Goal: Task Accomplishment & Management: Manage account settings

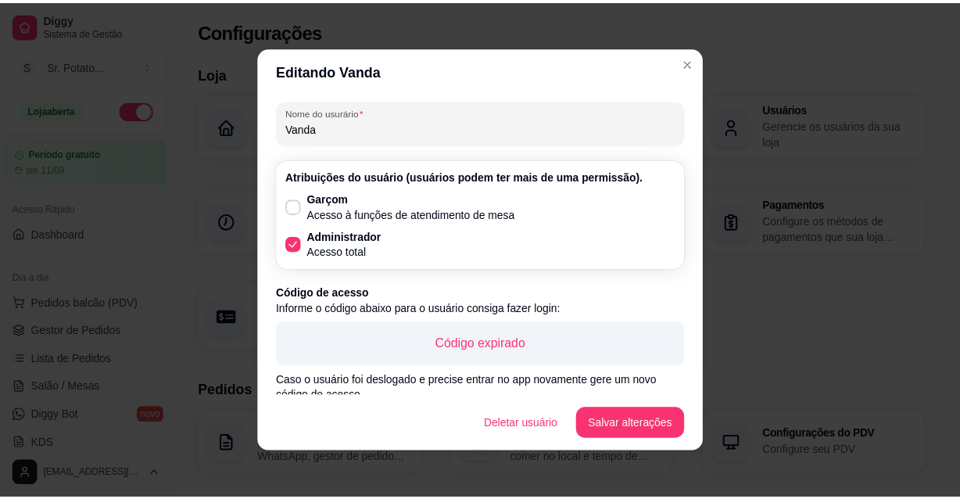
scroll to position [57, 0]
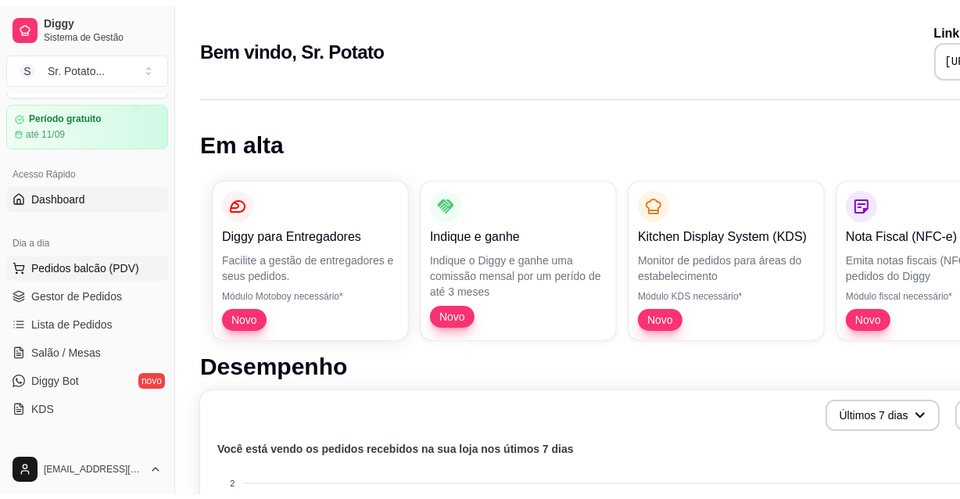
scroll to position [141, 0]
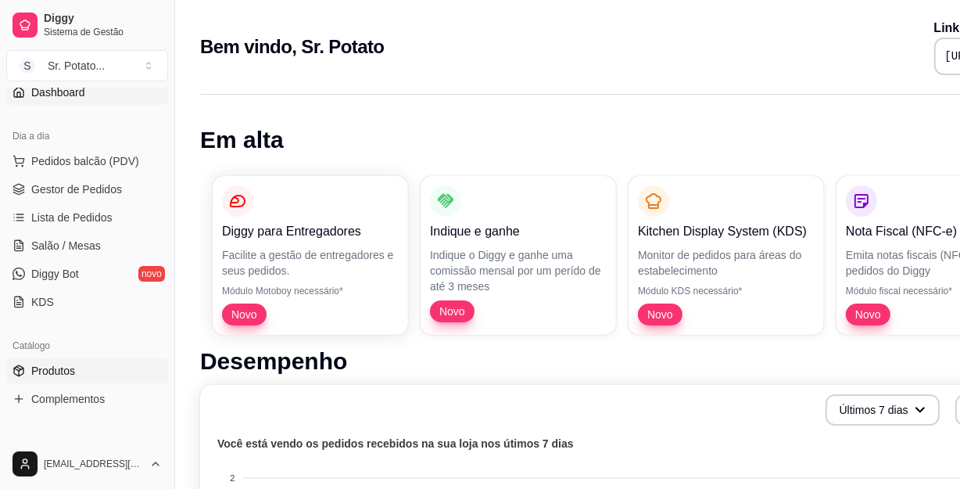
click at [55, 363] on span "Produtos" at bounding box center [53, 371] width 44 height 16
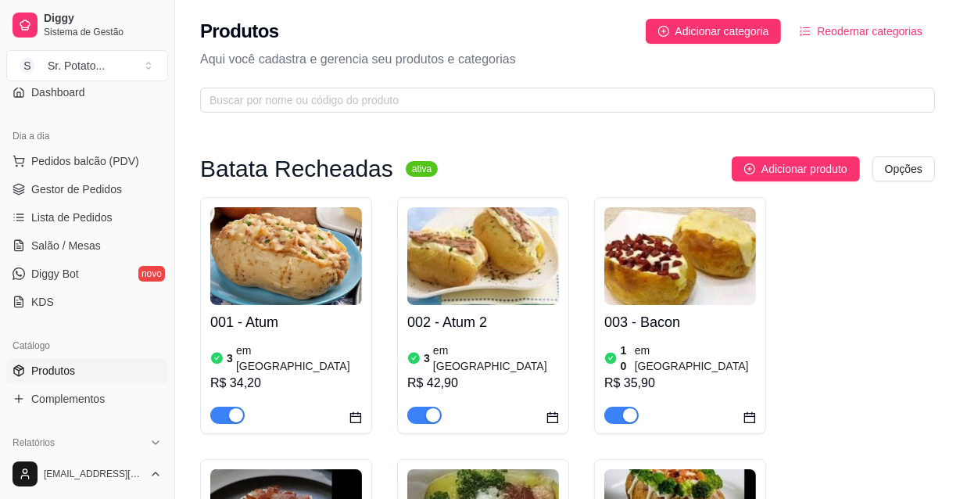
click at [860, 30] on span "Reodernar categorias" at bounding box center [870, 31] width 106 height 17
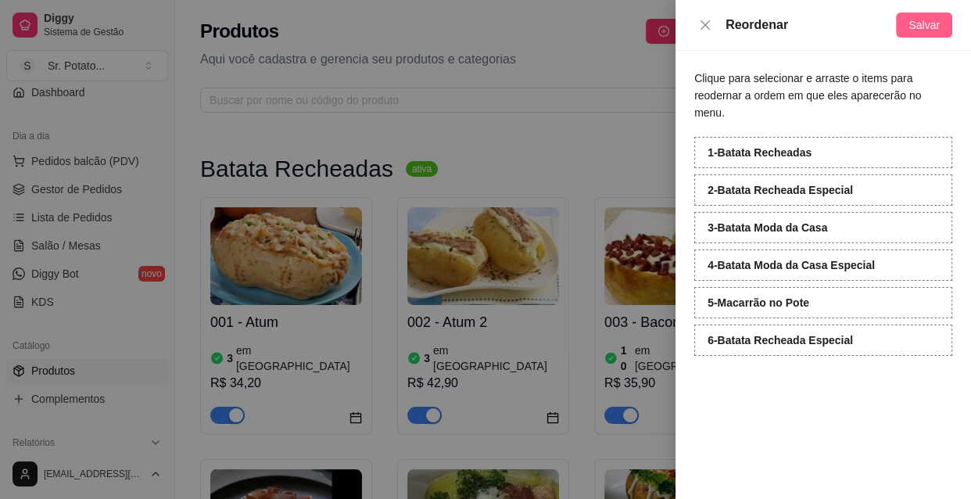
click at [936, 19] on span "Salvar" at bounding box center [923, 24] width 31 height 17
click at [709, 20] on icon "close" at bounding box center [705, 25] width 13 height 13
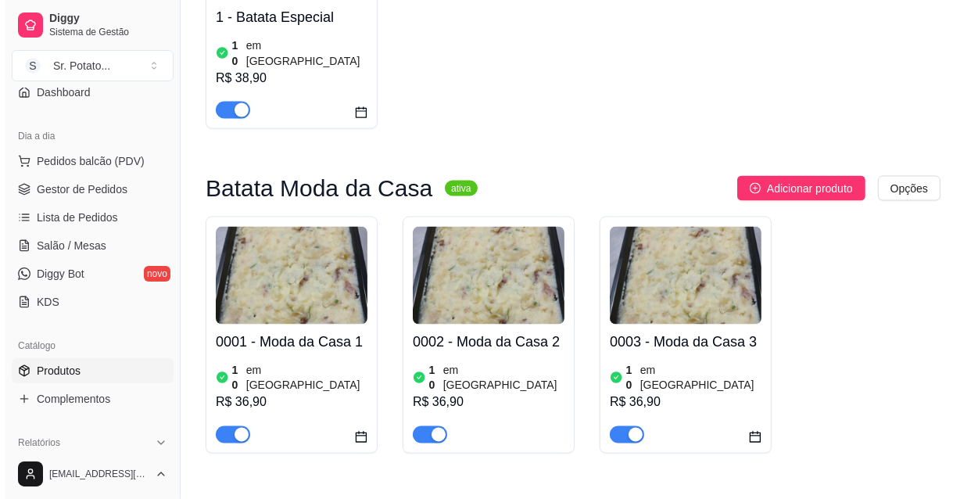
scroll to position [2345, 0]
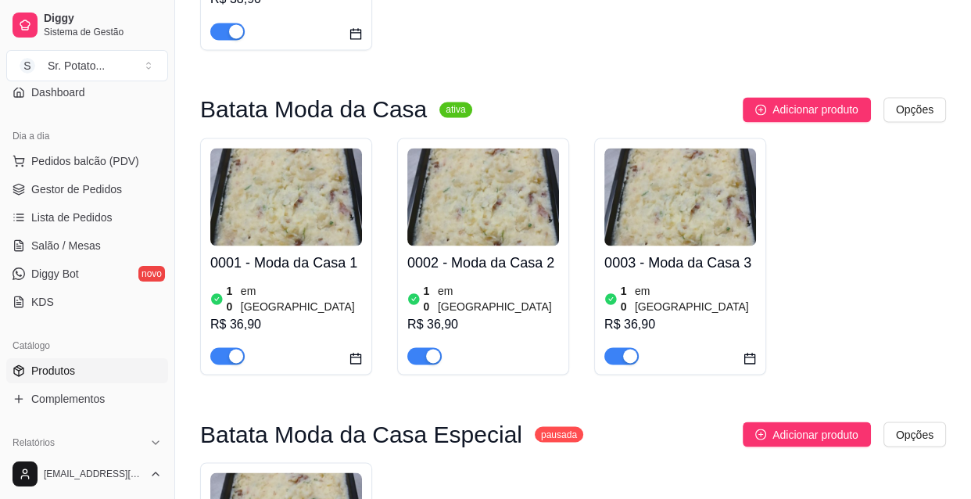
scroll to position [2668, 0]
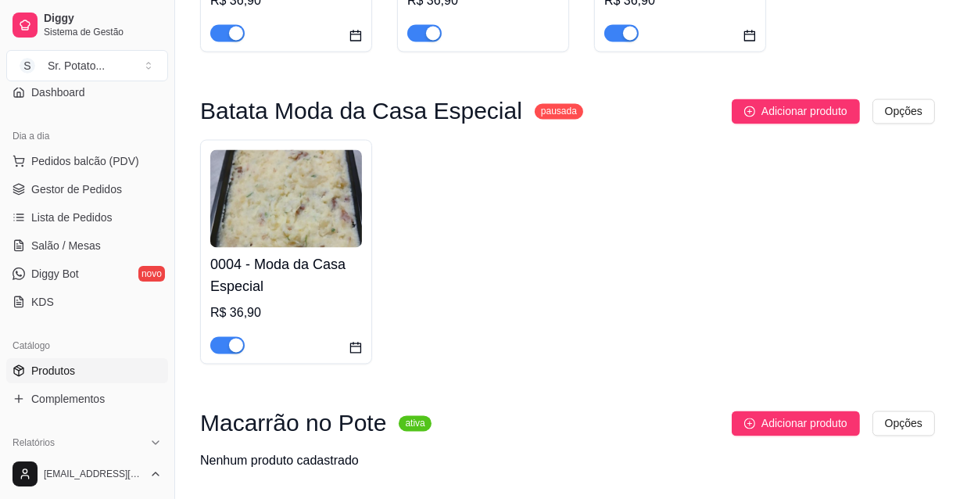
click at [305, 303] on div "R$ 36,90" at bounding box center [286, 312] width 152 height 19
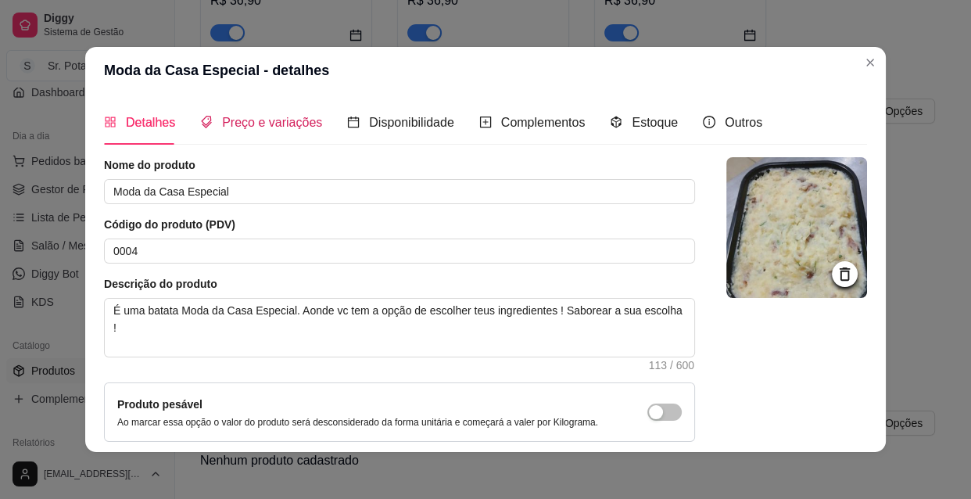
click at [283, 117] on span "Preço e variações" at bounding box center [272, 122] width 100 height 13
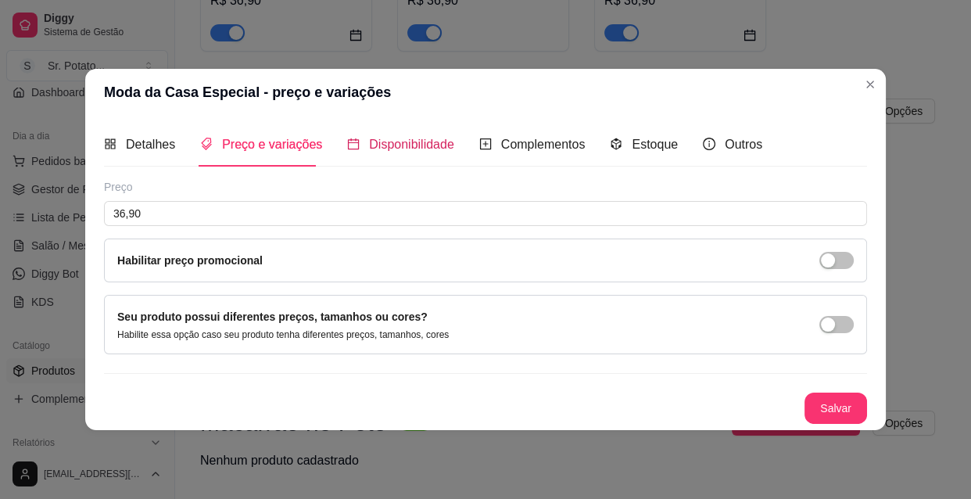
click at [414, 139] on span "Disponibilidade" at bounding box center [411, 144] width 85 height 13
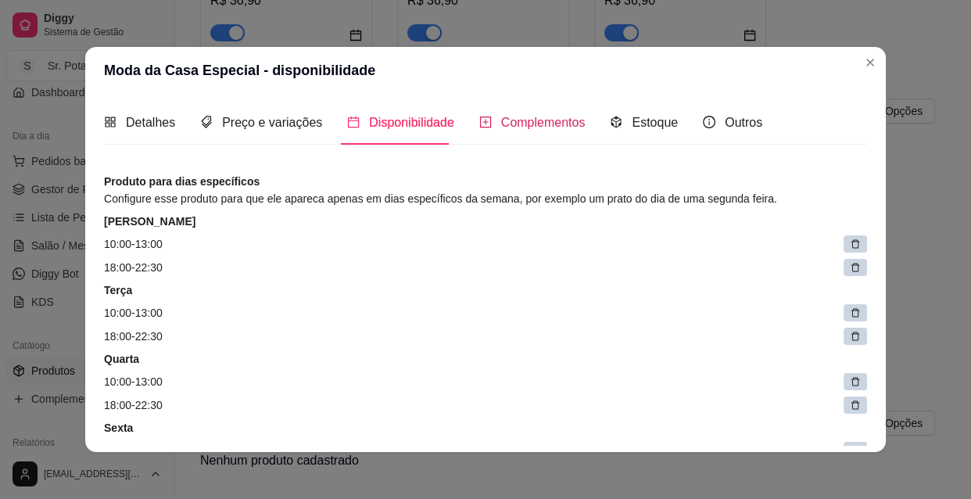
click at [503, 123] on span "Complementos" at bounding box center [543, 122] width 84 height 13
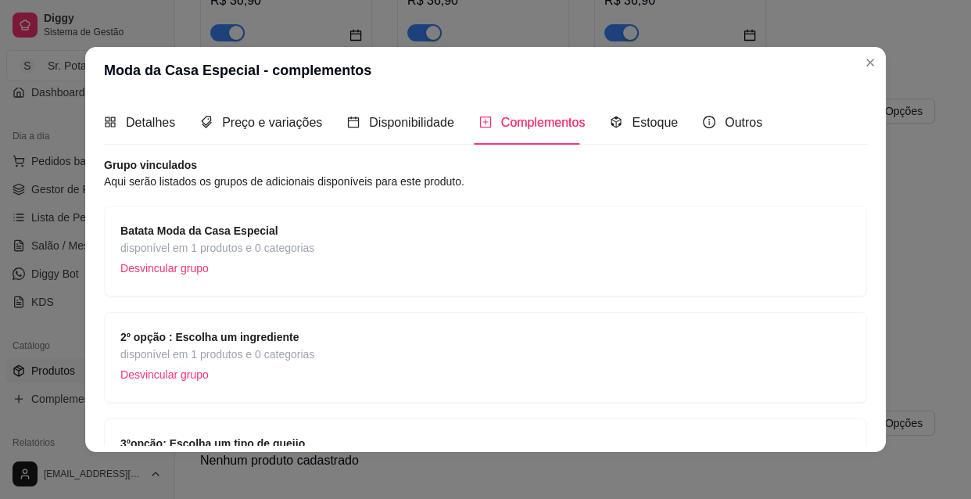
click at [178, 374] on p "Desvincular grupo" at bounding box center [217, 374] width 194 height 23
click at [195, 374] on p "Desvincular grupo" at bounding box center [217, 374] width 194 height 23
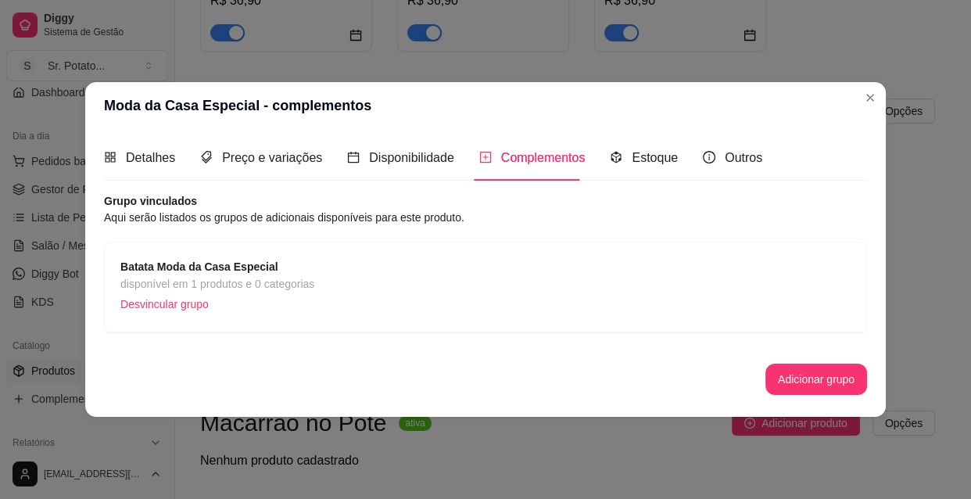
click at [228, 280] on span "disponível em 1 produtos e 0 categorias" at bounding box center [217, 283] width 194 height 17
click at [184, 304] on p "Desvincular grupo" at bounding box center [217, 303] width 194 height 23
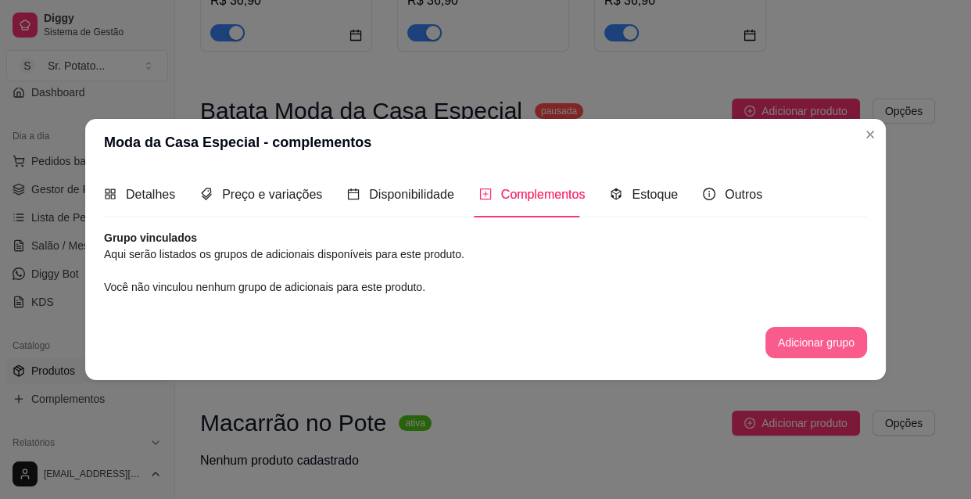
click at [816, 347] on button "Adicionar grupo" at bounding box center [816, 342] width 102 height 31
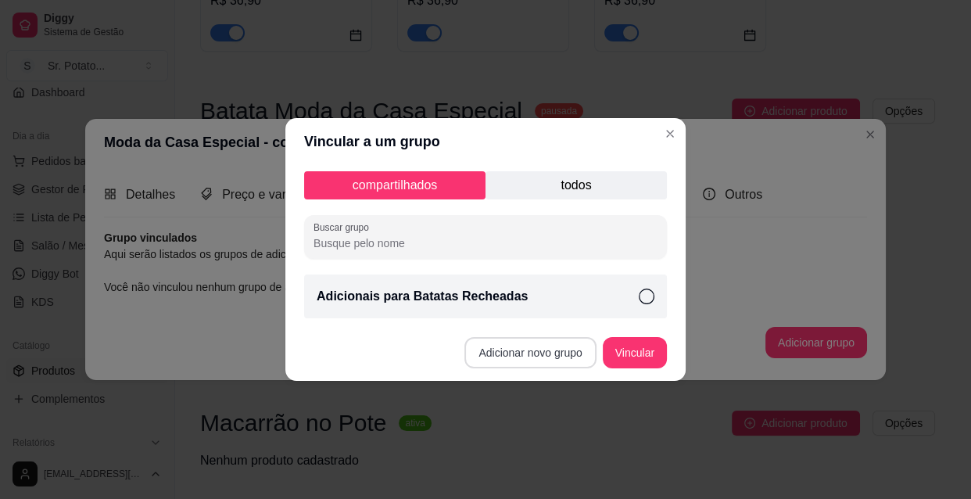
click at [553, 353] on button "Adicionar novo grupo" at bounding box center [529, 352] width 131 height 31
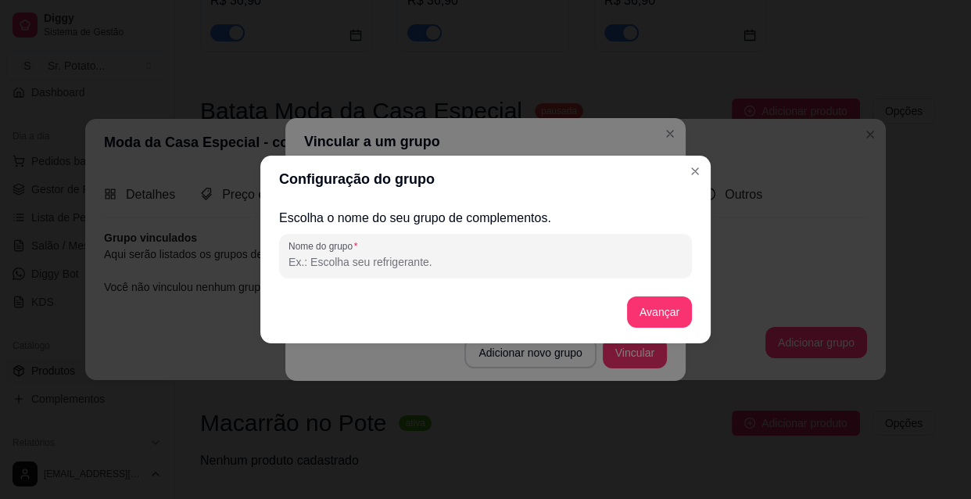
click at [426, 258] on input "Nome do grupo" at bounding box center [485, 262] width 394 height 16
type input "!"
type input "1 opção: escolha uma proteína ."
click at [664, 313] on button "Avançar" at bounding box center [659, 312] width 63 height 30
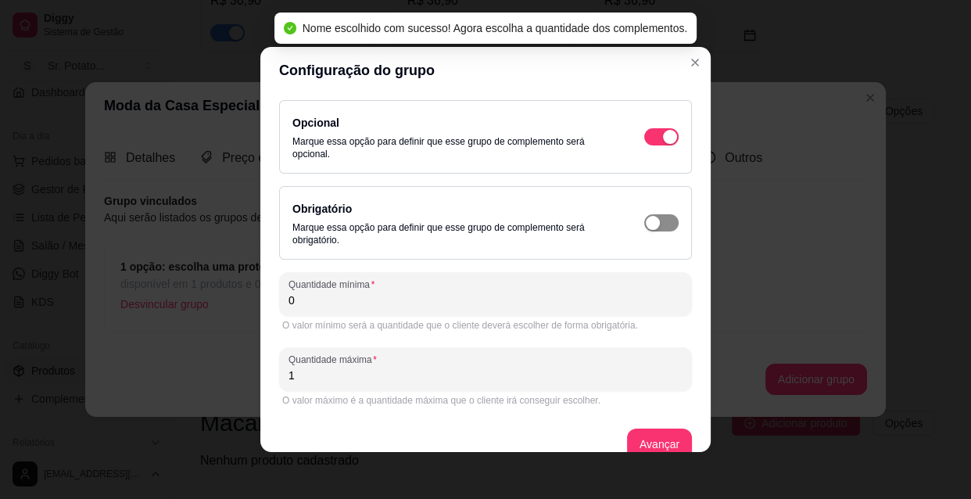
click at [644, 145] on span "button" at bounding box center [661, 136] width 34 height 17
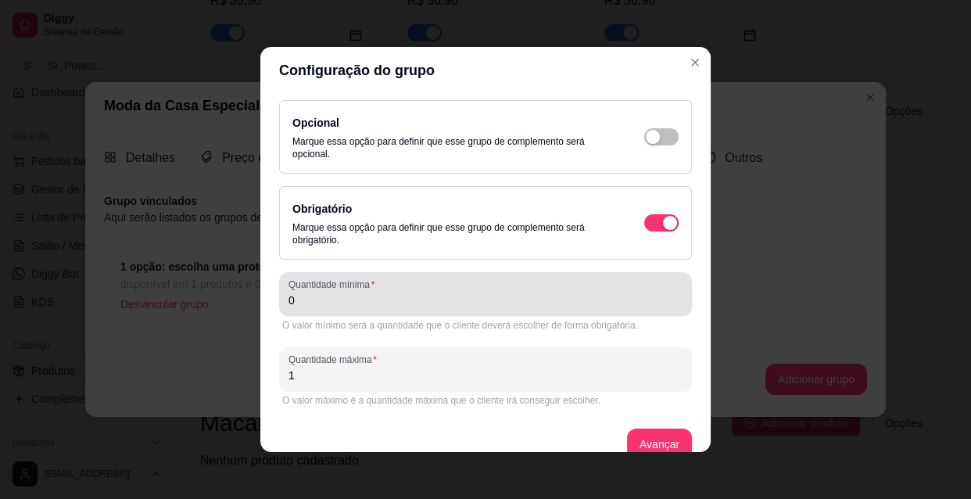
click at [303, 290] on div "0" at bounding box center [485, 293] width 394 height 31
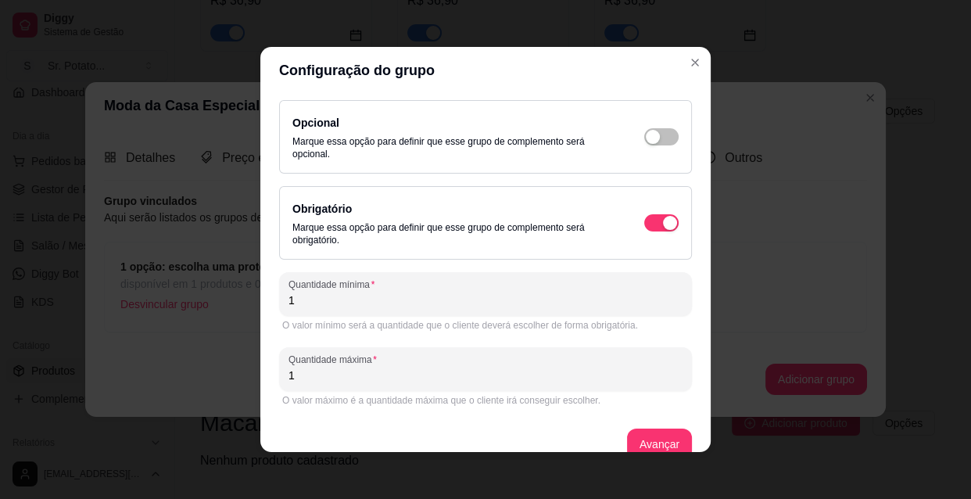
scroll to position [23, 0]
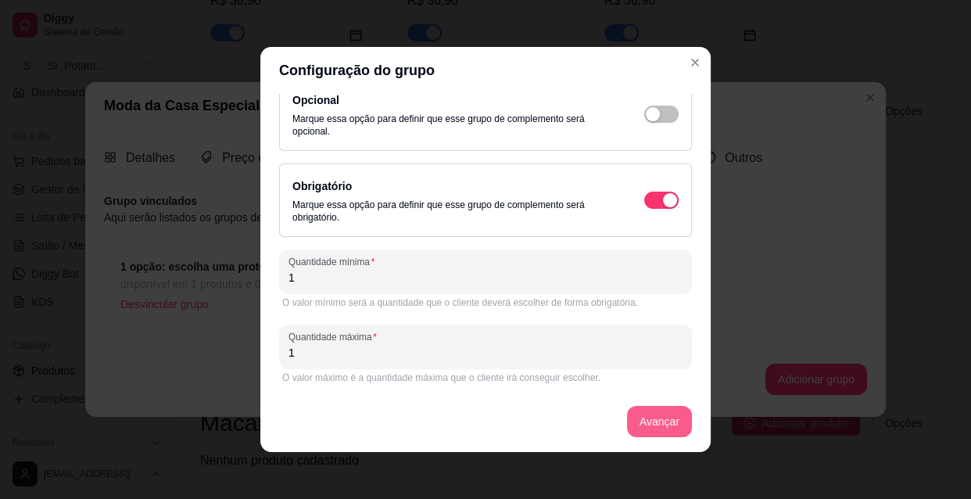
type input "1"
click at [657, 419] on button "Avançar" at bounding box center [659, 421] width 63 height 30
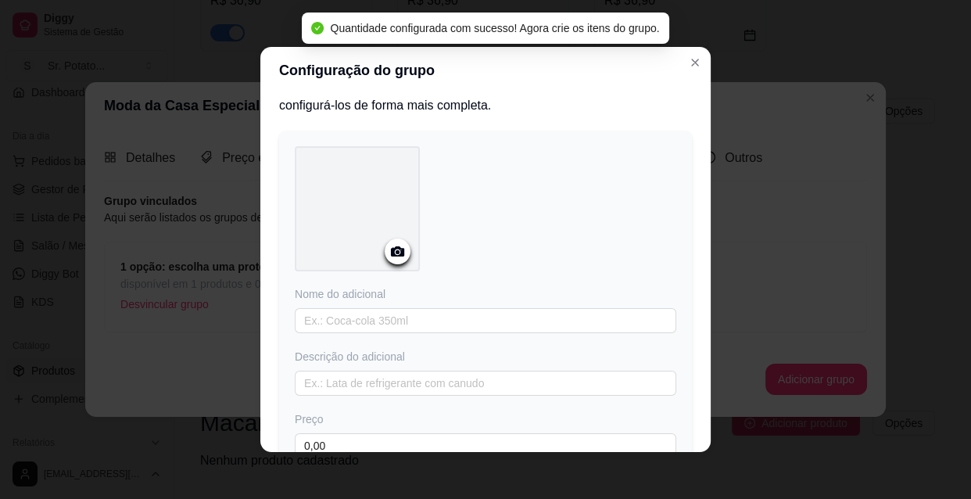
click at [391, 252] on icon at bounding box center [398, 251] width 18 height 18
